Goal: Information Seeking & Learning: Learn about a topic

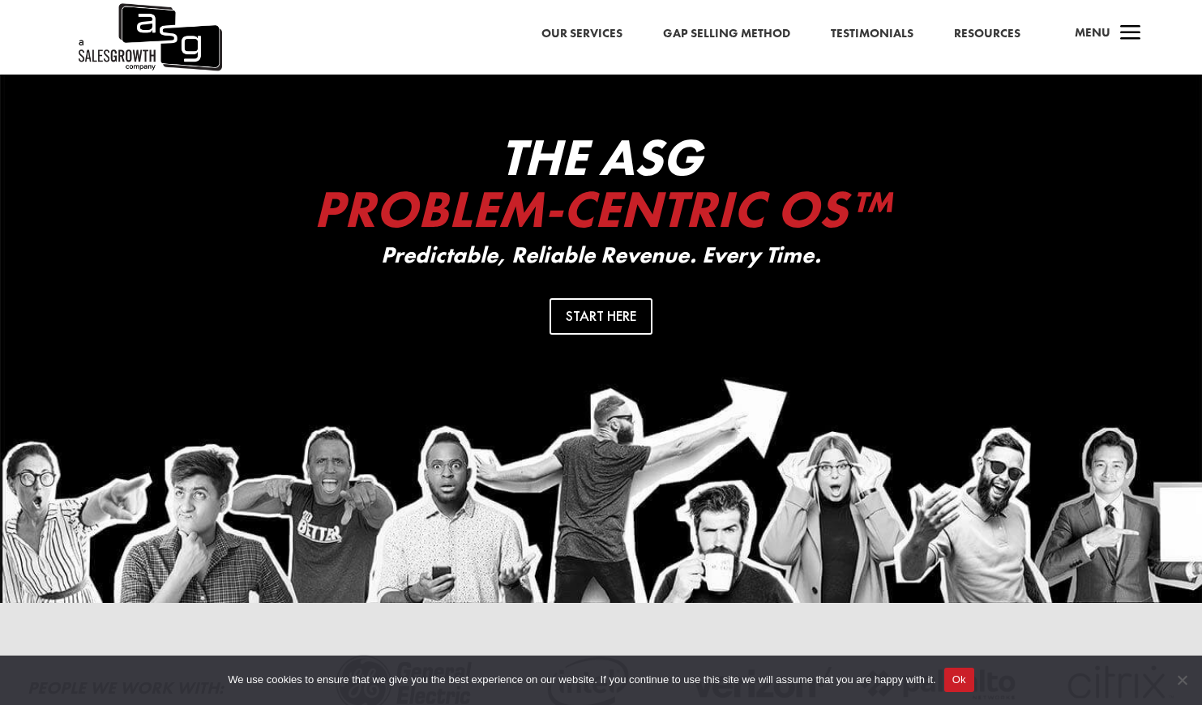
click at [1137, 28] on span "a" at bounding box center [1131, 34] width 32 height 32
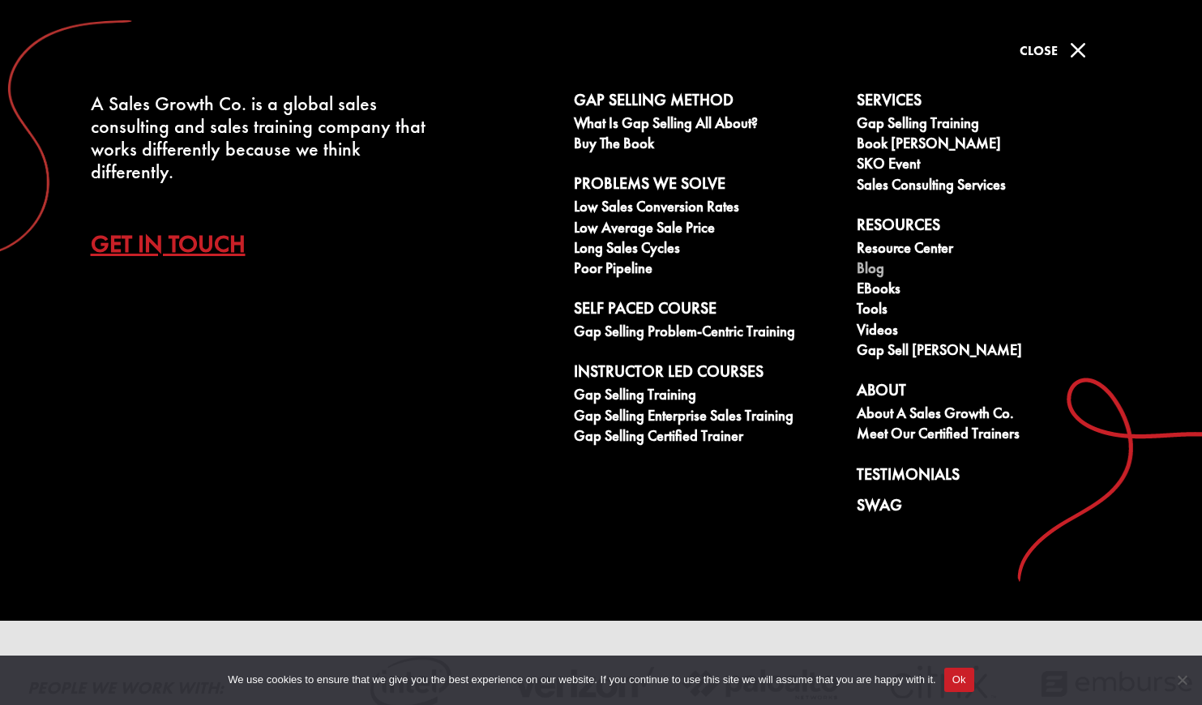
click at [871, 267] on link "Blog" at bounding box center [989, 270] width 265 height 20
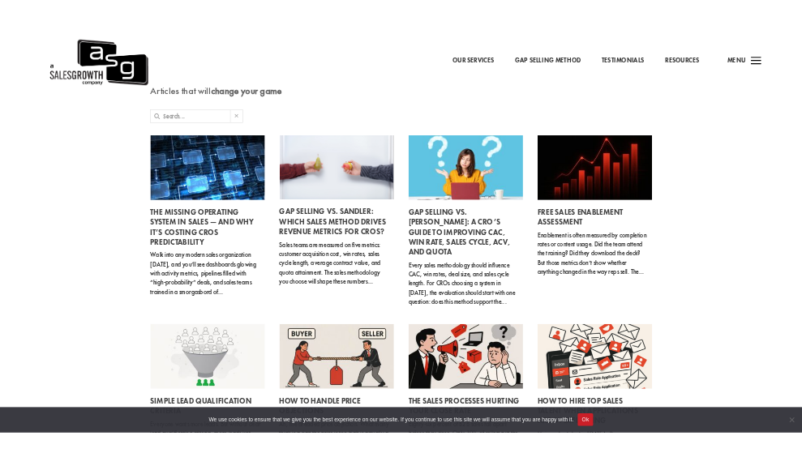
scroll to position [83, 0]
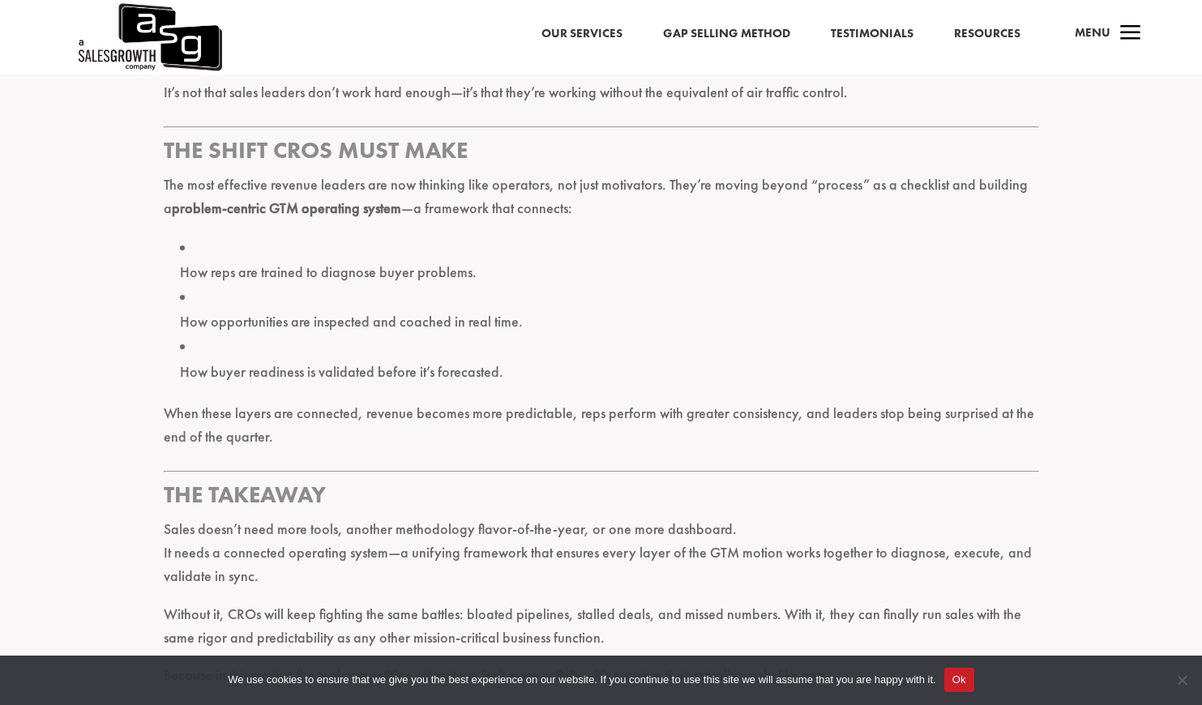
scroll to position [2315, 0]
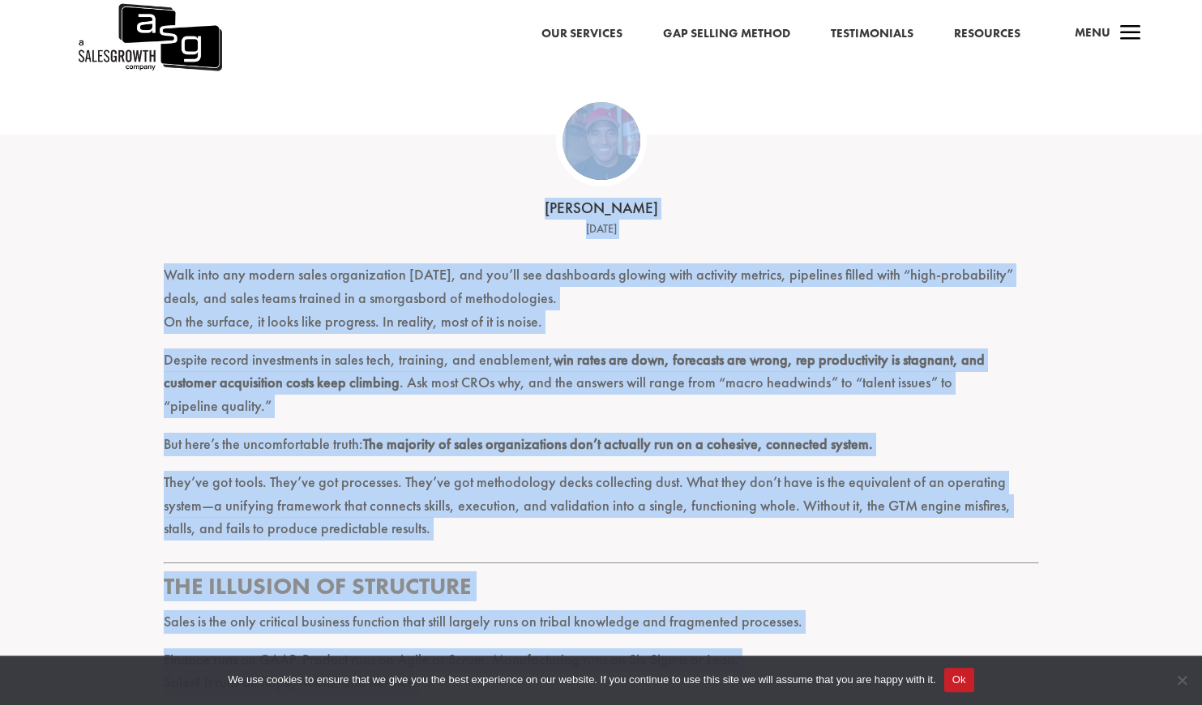
scroll to position [331, 0]
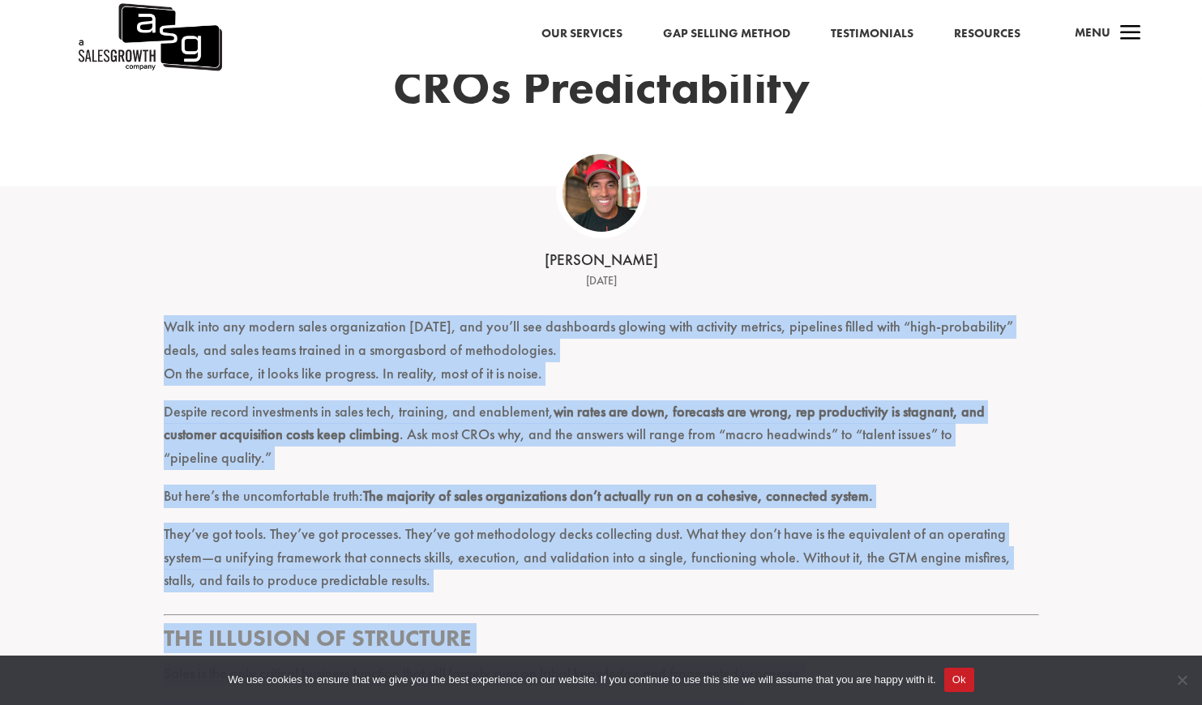
drag, startPoint x: 679, startPoint y: 377, endPoint x: 203, endPoint y: 334, distance: 477.8
copy div "Walk into any modern sales organization today, and you’ll see dashboards glowin…"
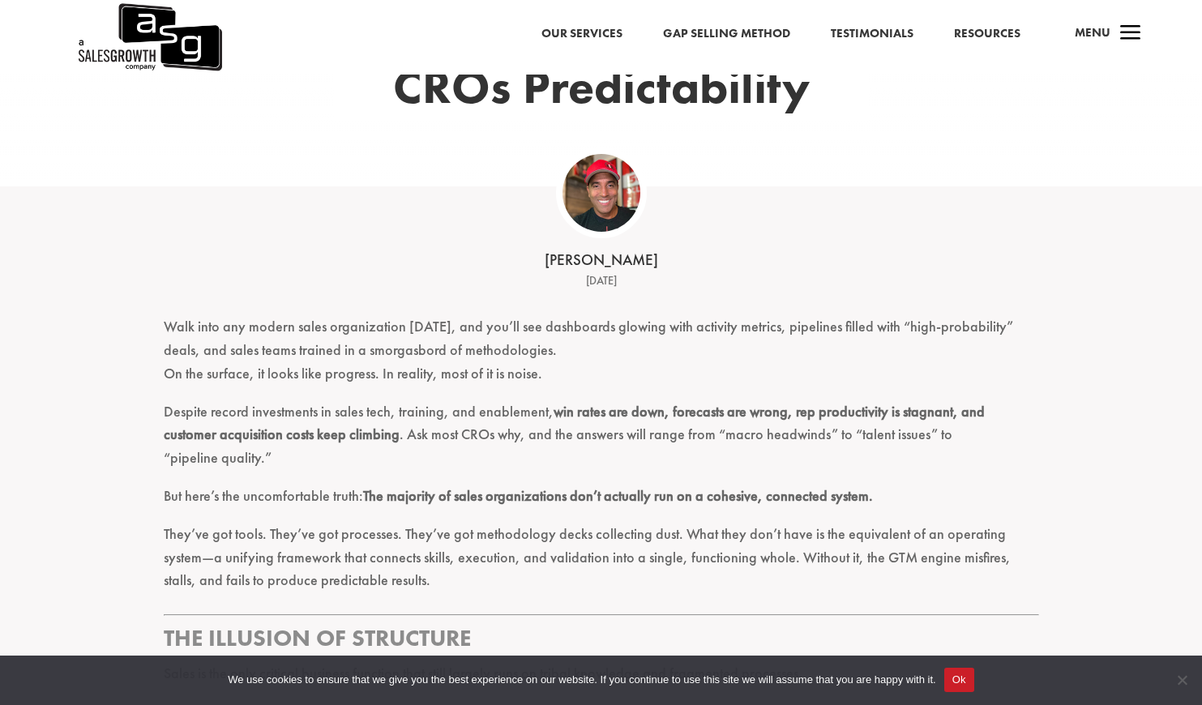
click at [1055, 292] on div "Keenan August 15, 2025" at bounding box center [601, 249] width 1202 height 127
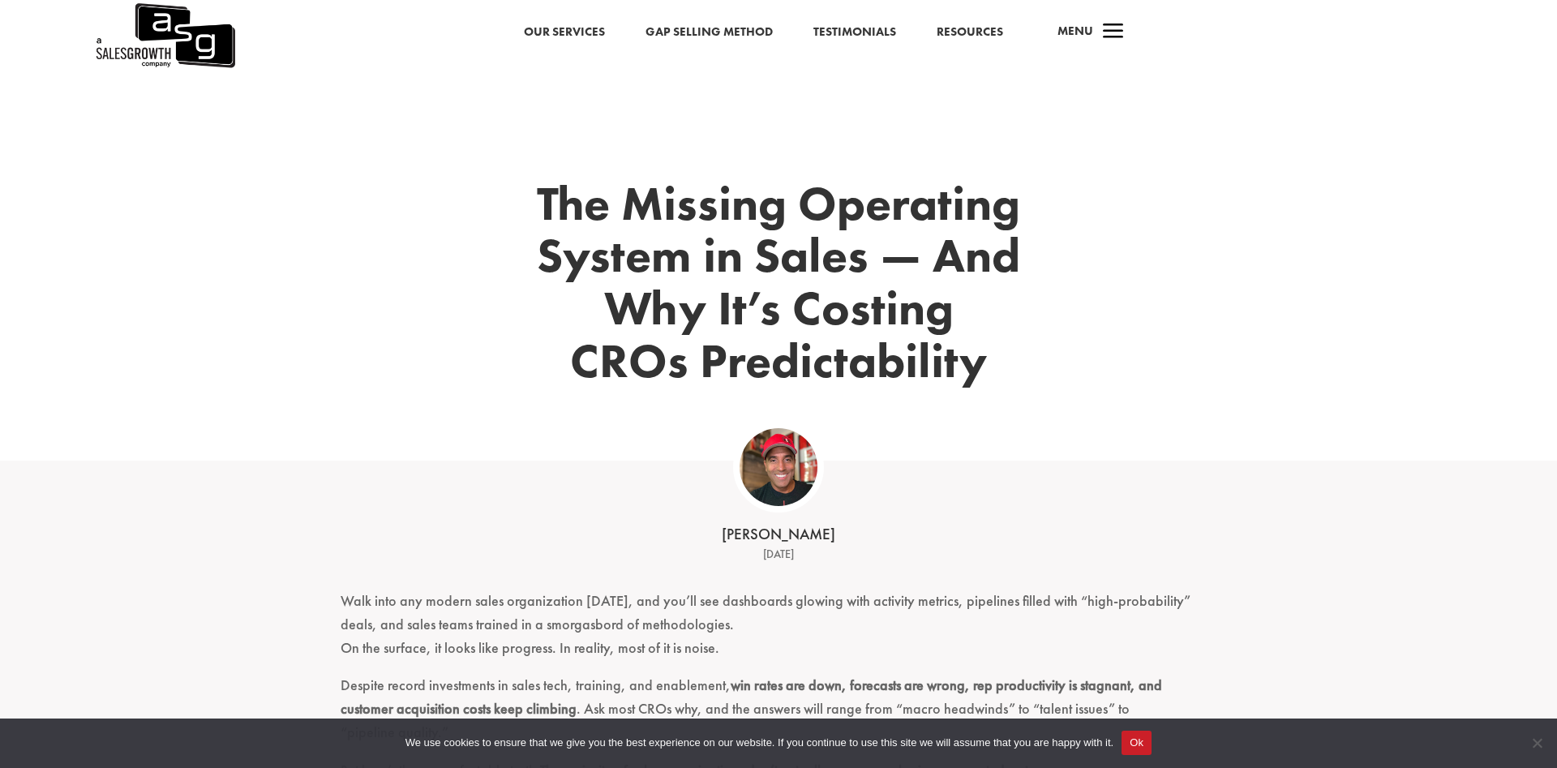
scroll to position [109, 0]
